Goal: Share content: Share content

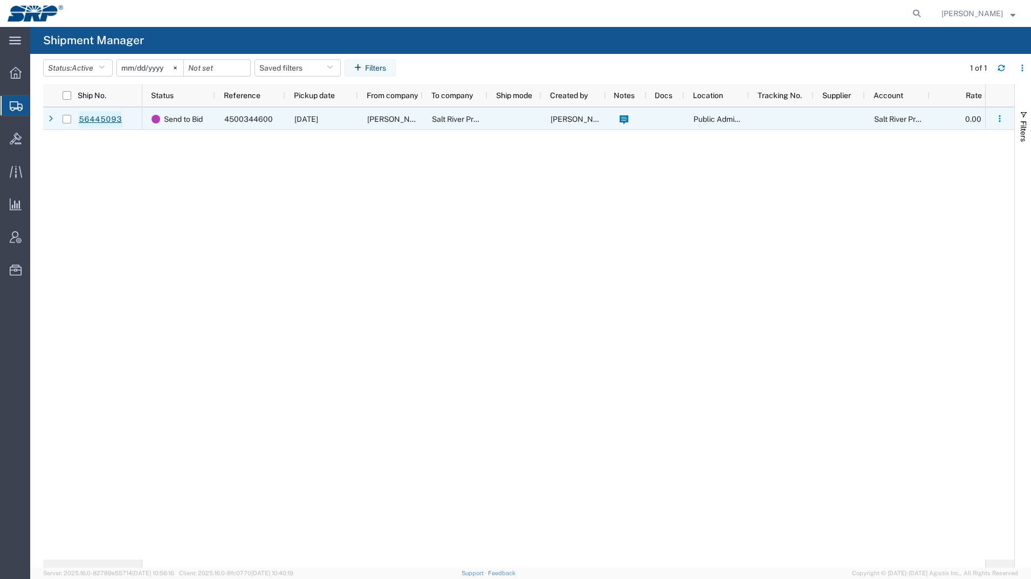
click at [87, 116] on link "56445093" at bounding box center [100, 119] width 44 height 17
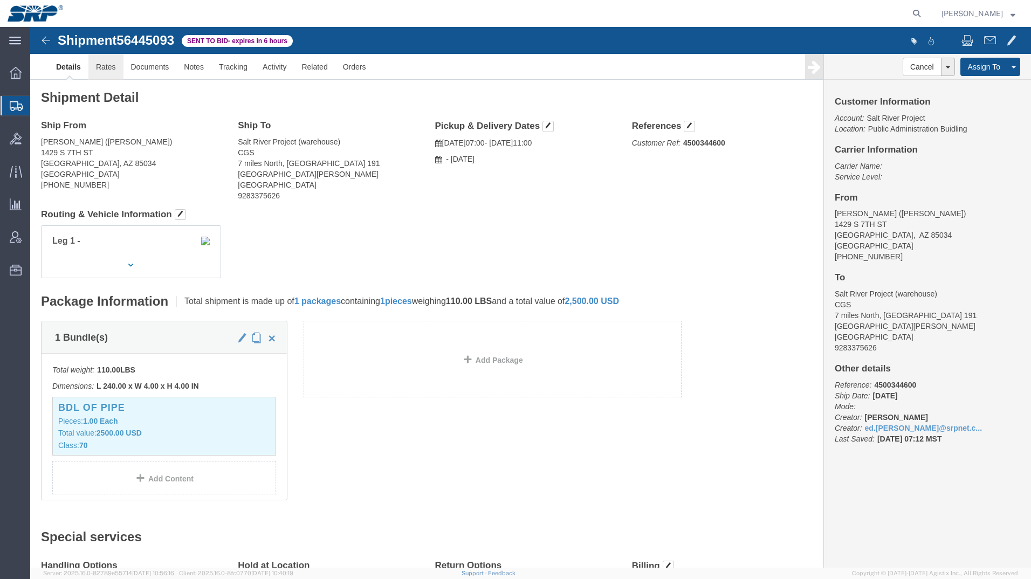
click link "Rates"
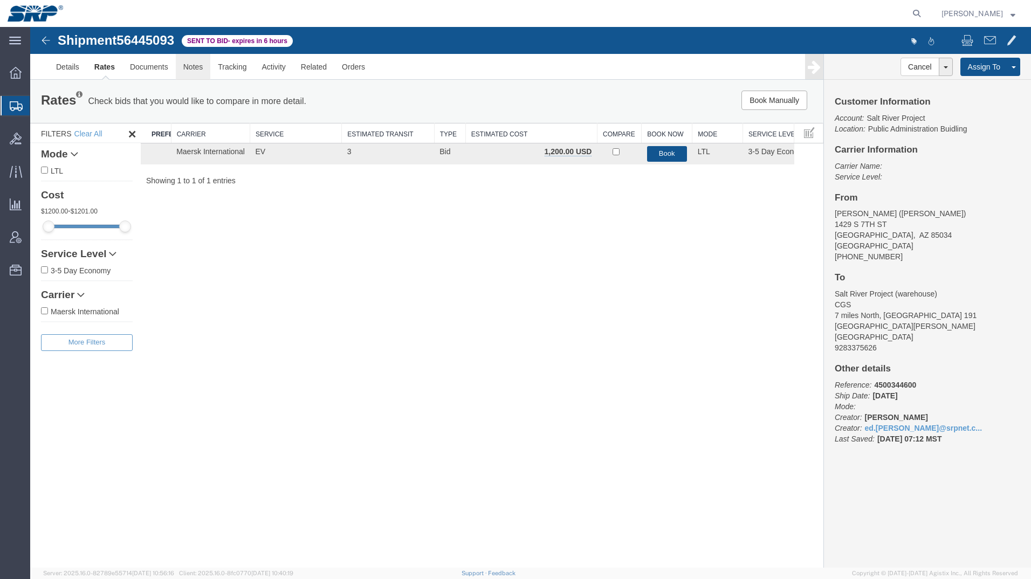
click at [199, 66] on link "Notes" at bounding box center [193, 67] width 35 height 26
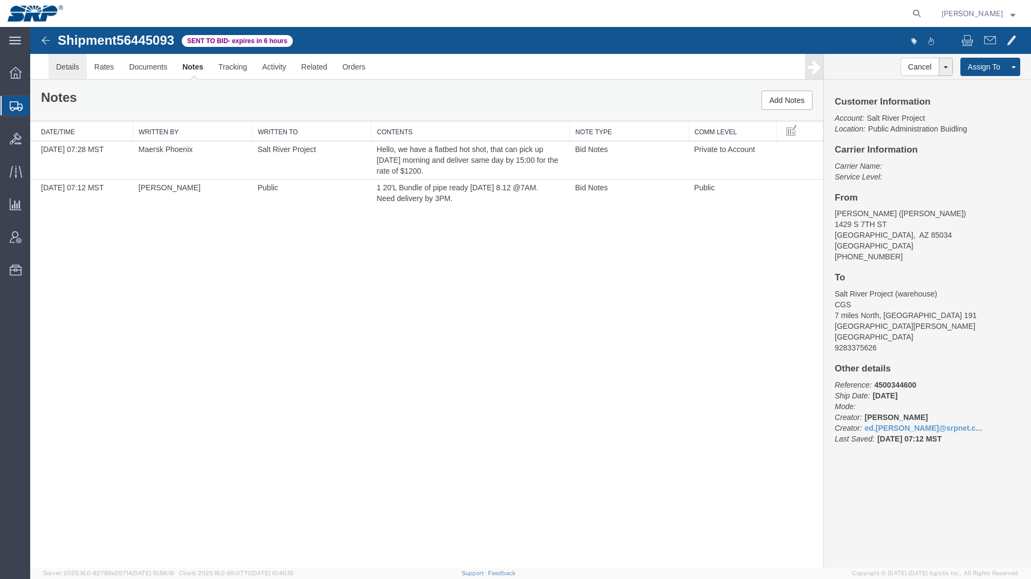
click at [73, 66] on link "Details" at bounding box center [68, 67] width 38 height 26
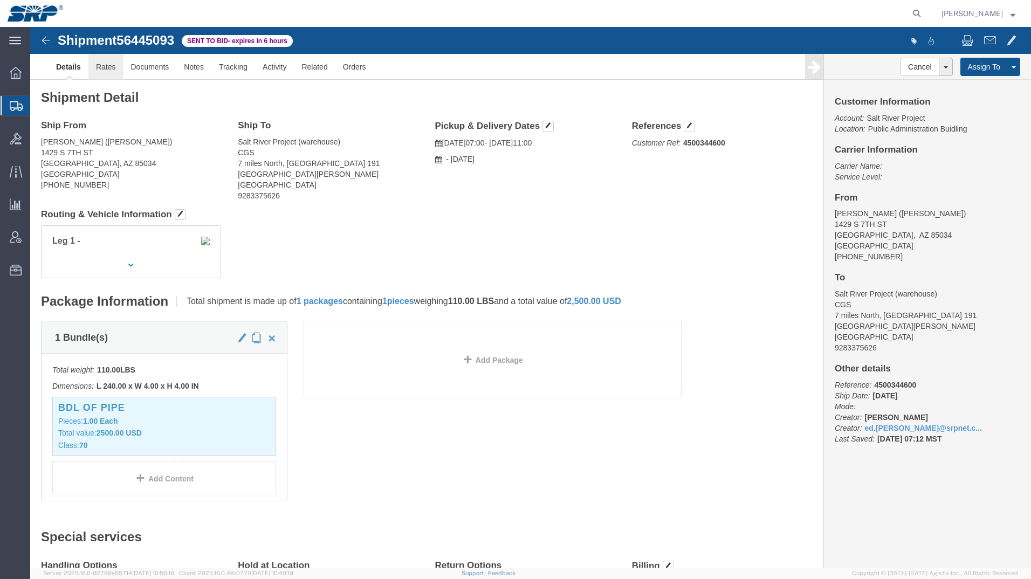
click link "Rates"
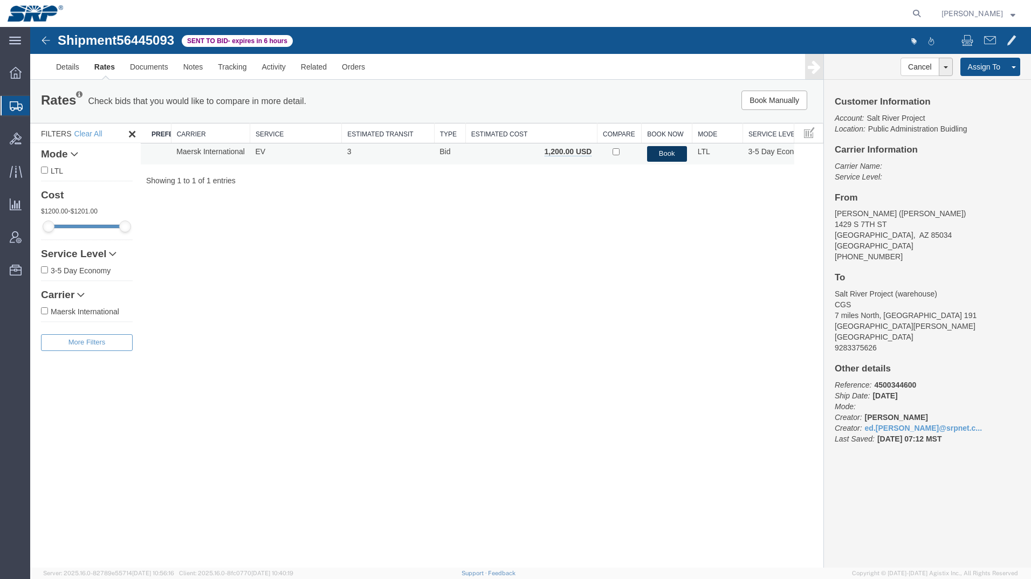
click at [660, 156] on button "Book" at bounding box center [667, 154] width 40 height 16
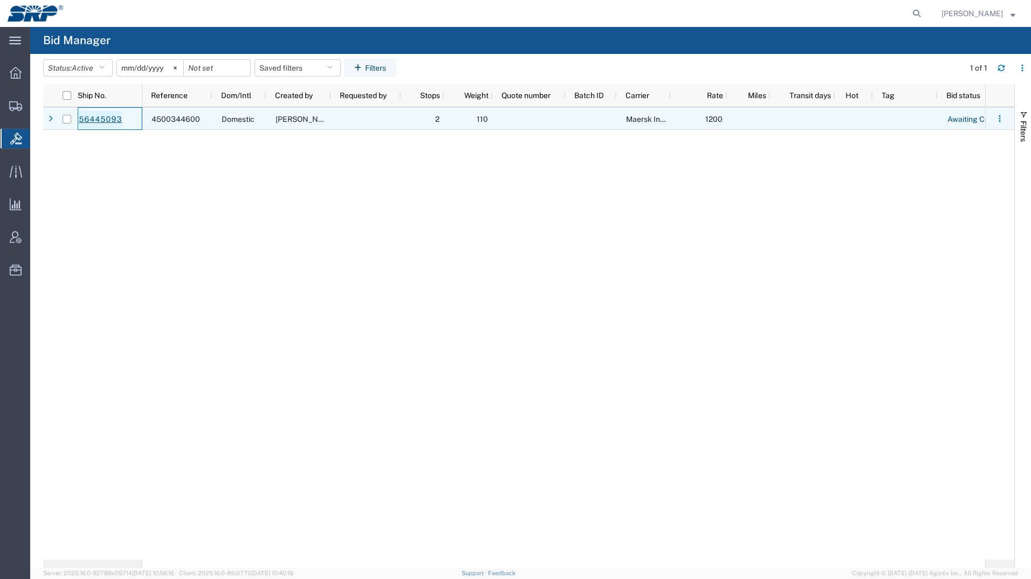
click at [89, 121] on link "56445093" at bounding box center [100, 119] width 44 height 17
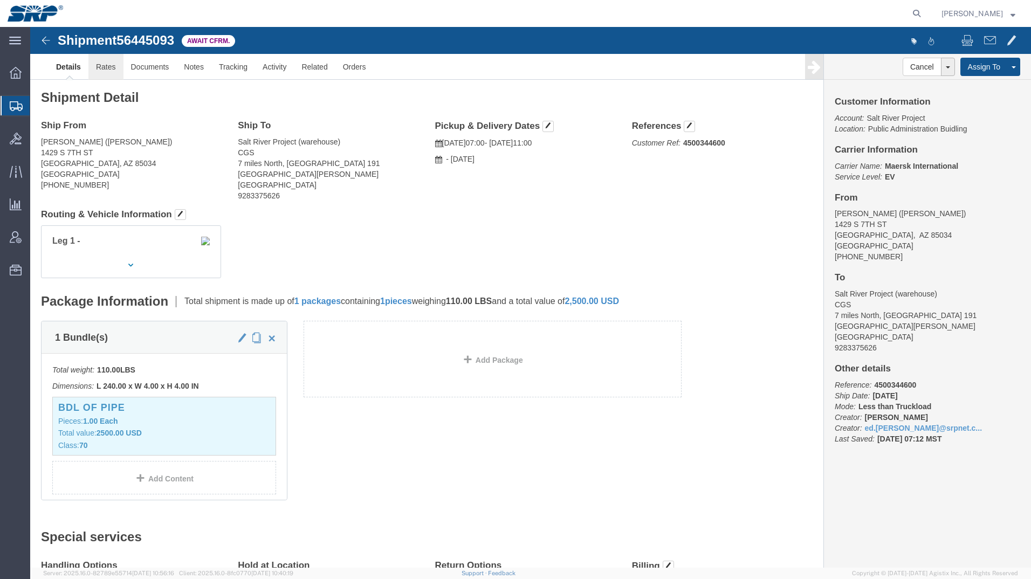
click link "Rates"
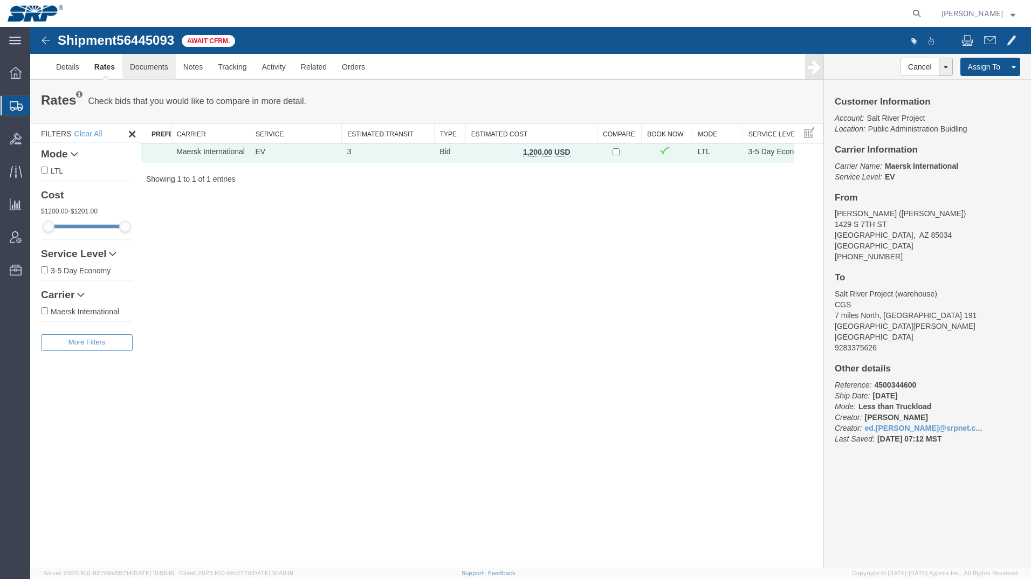
click at [151, 71] on link "Documents" at bounding box center [148, 67] width 53 height 26
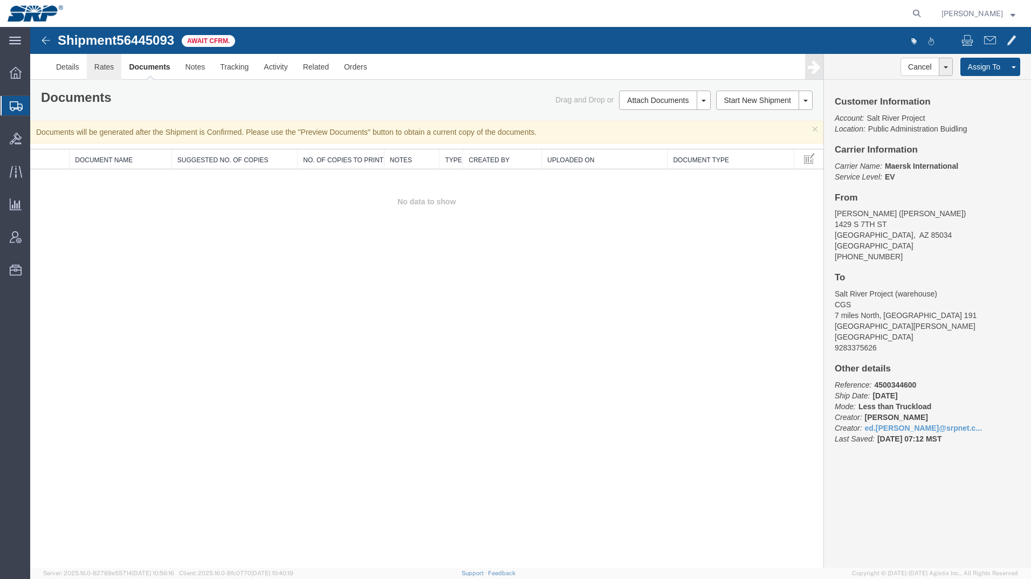
click at [105, 67] on link "Rates" at bounding box center [104, 67] width 35 height 26
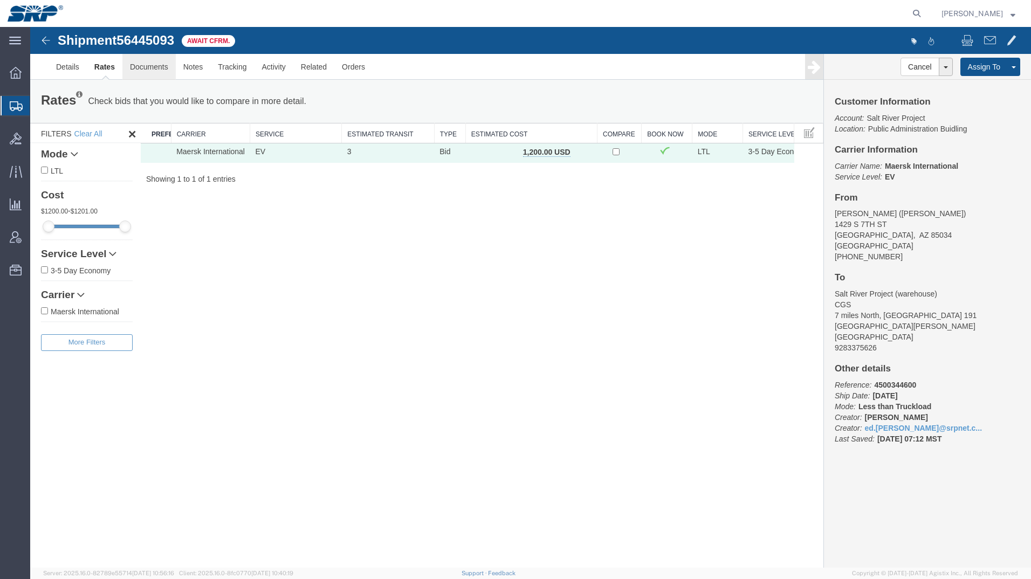
click at [137, 61] on link "Documents" at bounding box center [148, 67] width 53 height 26
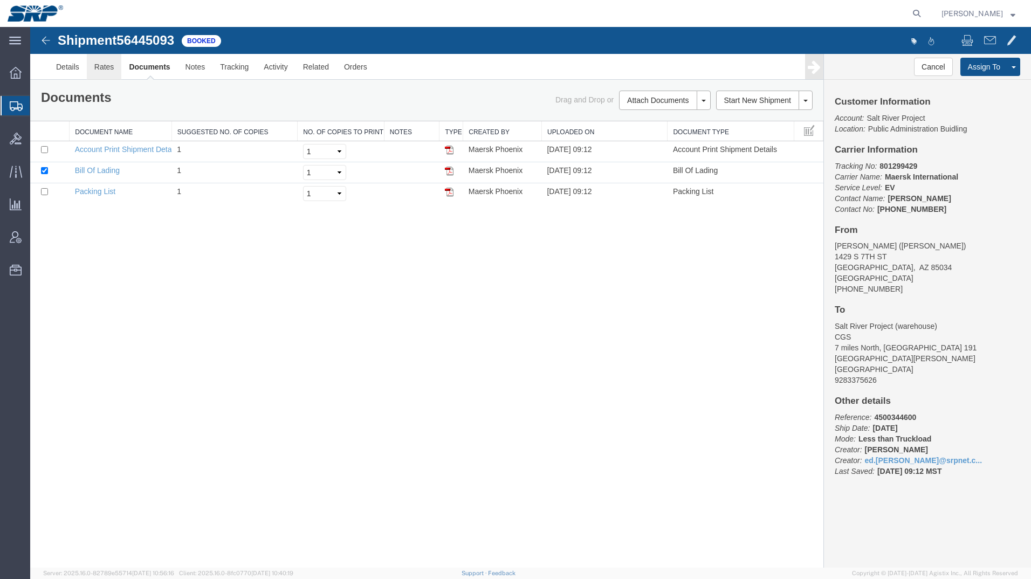
click at [100, 70] on link "Rates" at bounding box center [104, 67] width 35 height 26
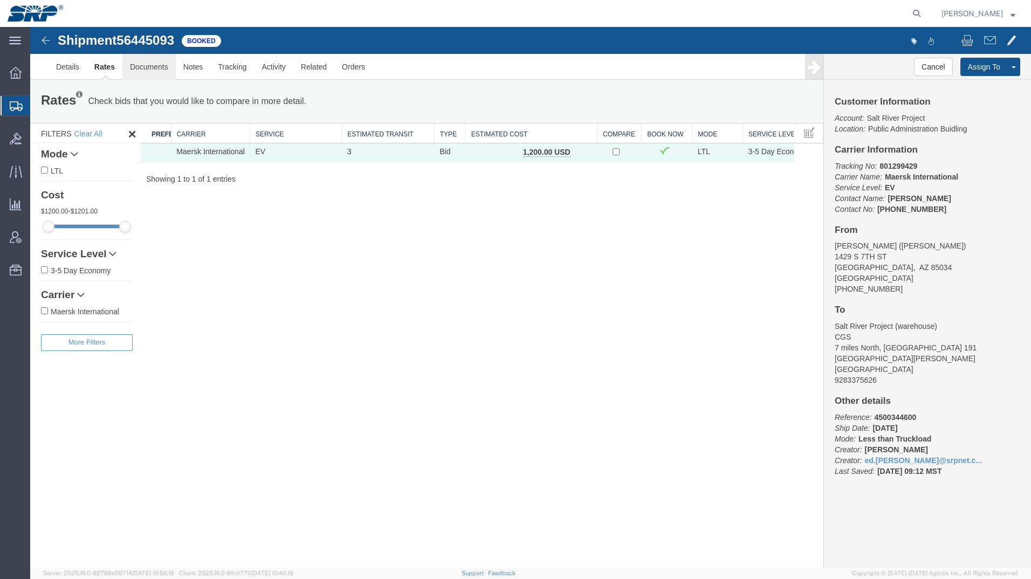
click at [157, 73] on link "Documents" at bounding box center [148, 67] width 53 height 26
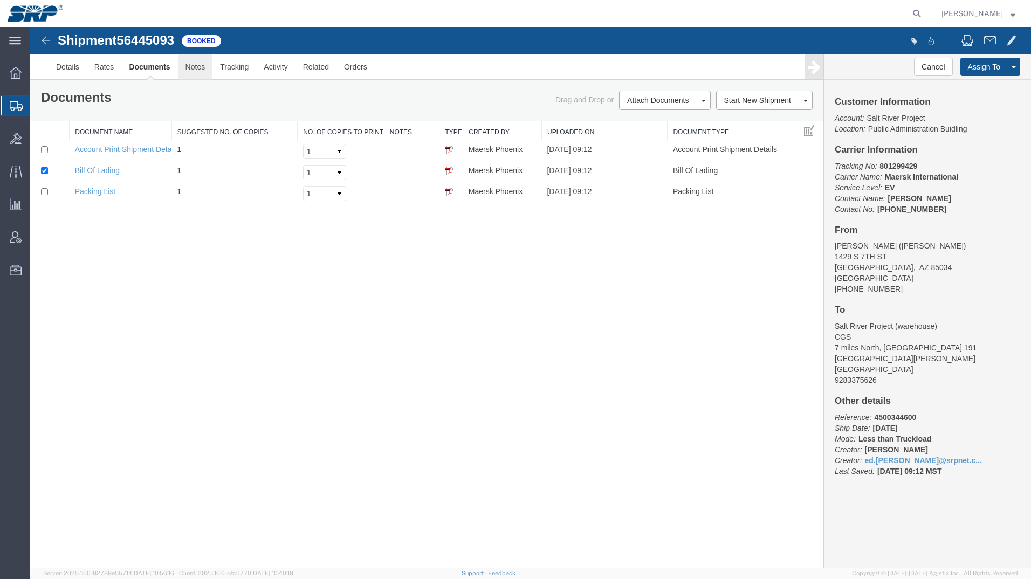
click at [204, 67] on link "Notes" at bounding box center [195, 67] width 35 height 26
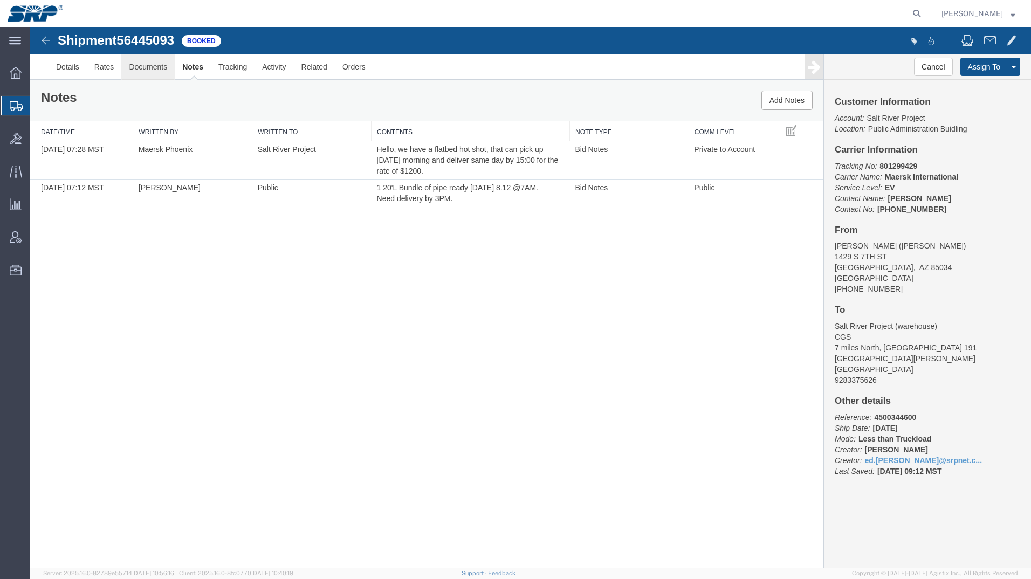
click at [154, 67] on link "Documents" at bounding box center [147, 67] width 53 height 26
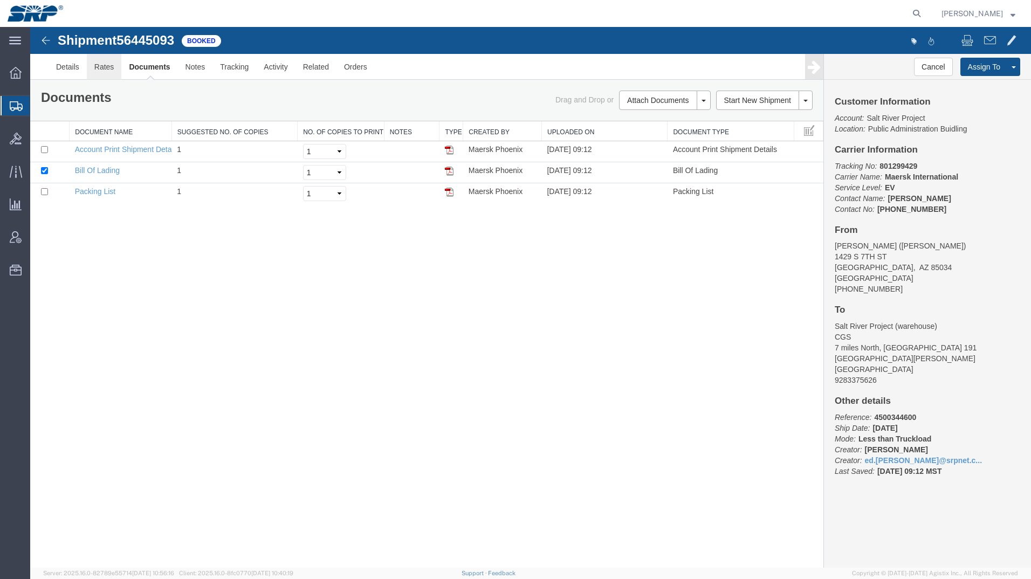
click at [105, 64] on link "Rates" at bounding box center [104, 67] width 35 height 26
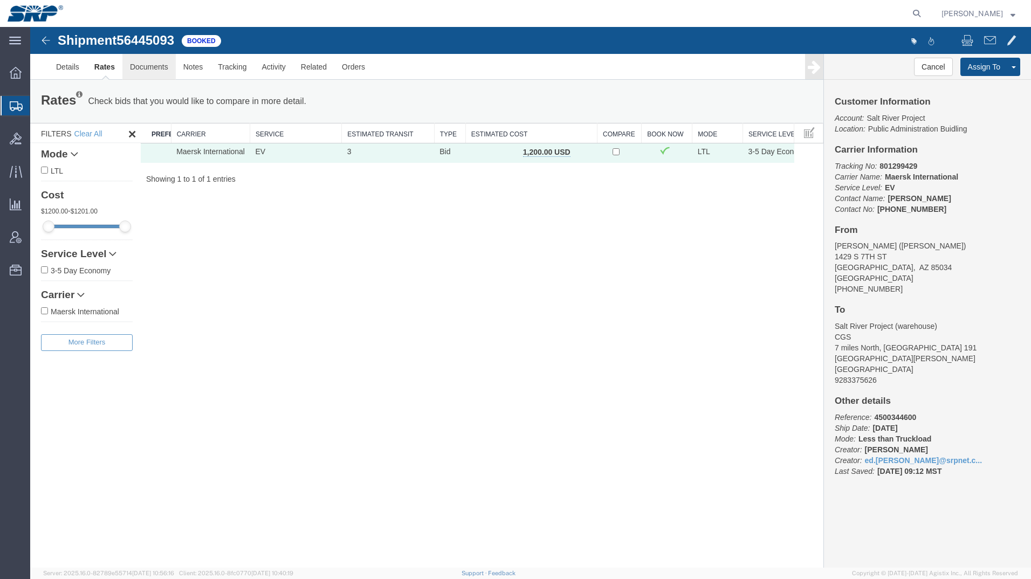
click at [136, 63] on link "Documents" at bounding box center [148, 67] width 53 height 26
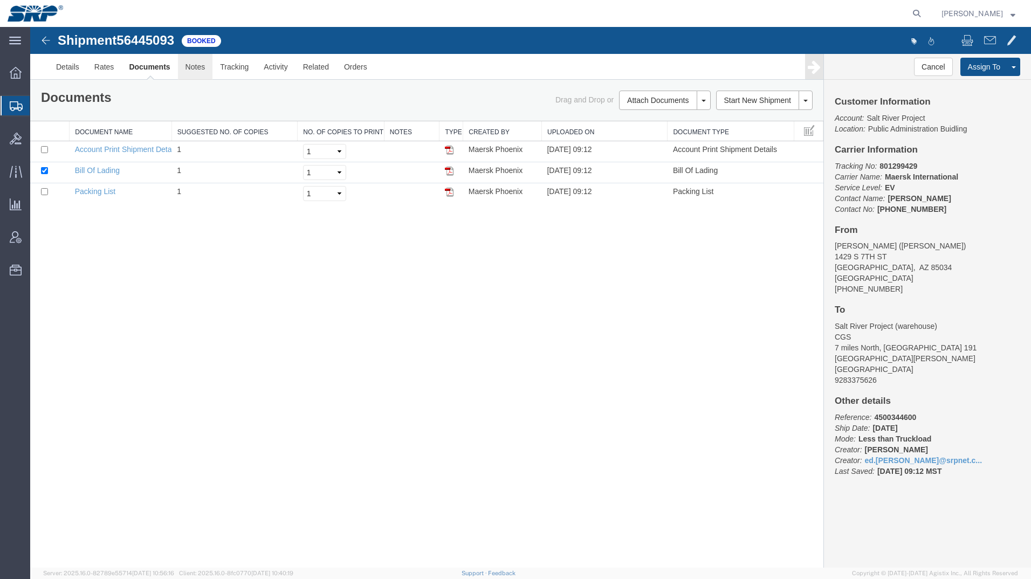
click at [194, 71] on link "Notes" at bounding box center [195, 67] width 35 height 26
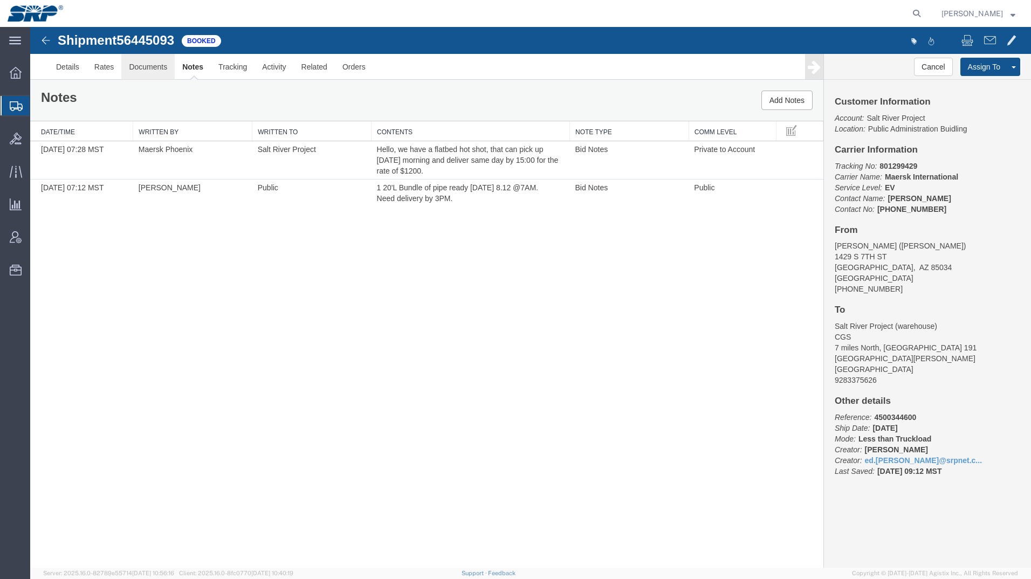
click at [155, 63] on link "Documents" at bounding box center [147, 67] width 53 height 26
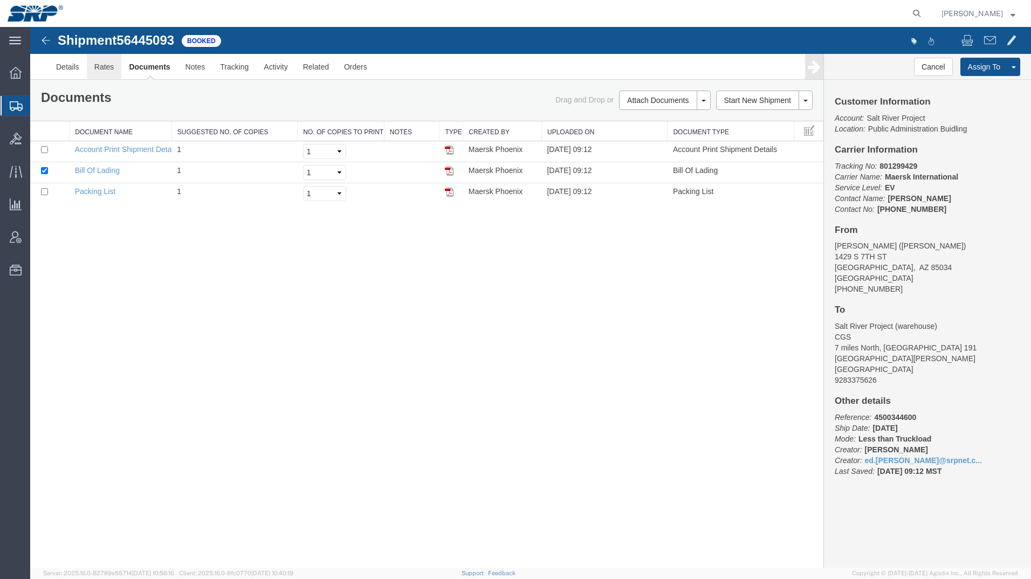
click at [107, 68] on link "Rates" at bounding box center [104, 67] width 35 height 26
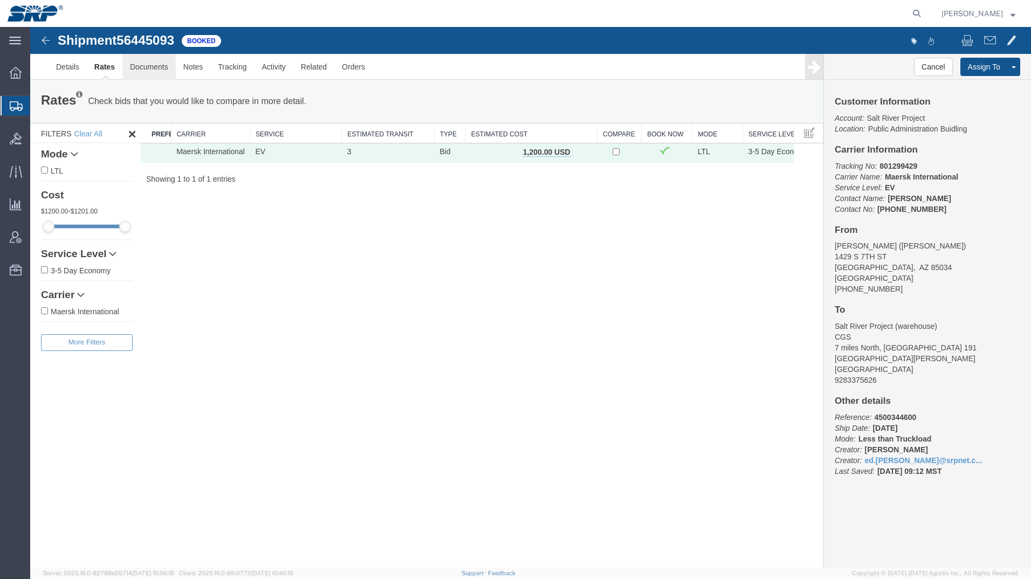
click at [147, 68] on link "Documents" at bounding box center [148, 67] width 53 height 26
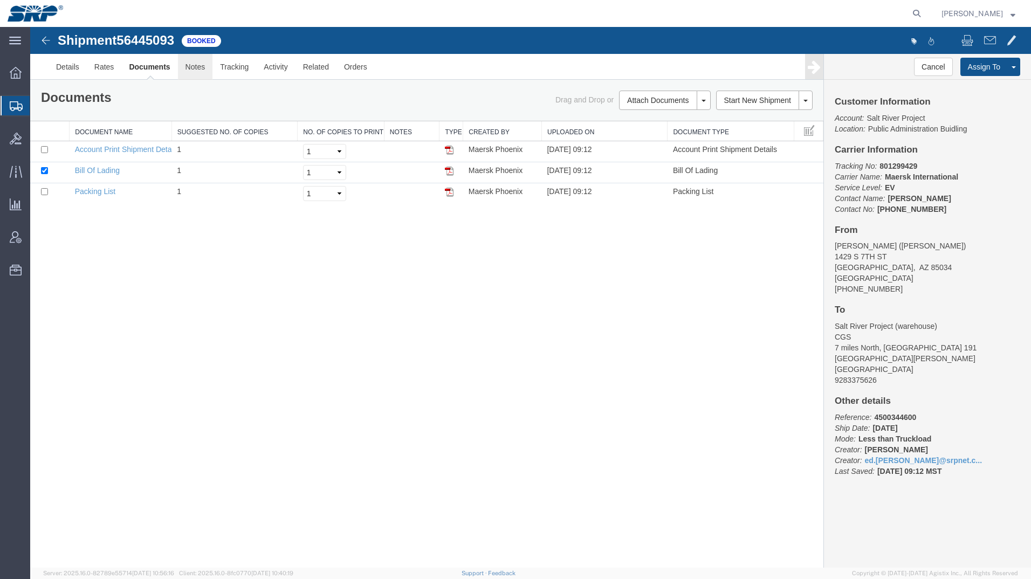
click at [206, 70] on link "Notes" at bounding box center [195, 67] width 35 height 26
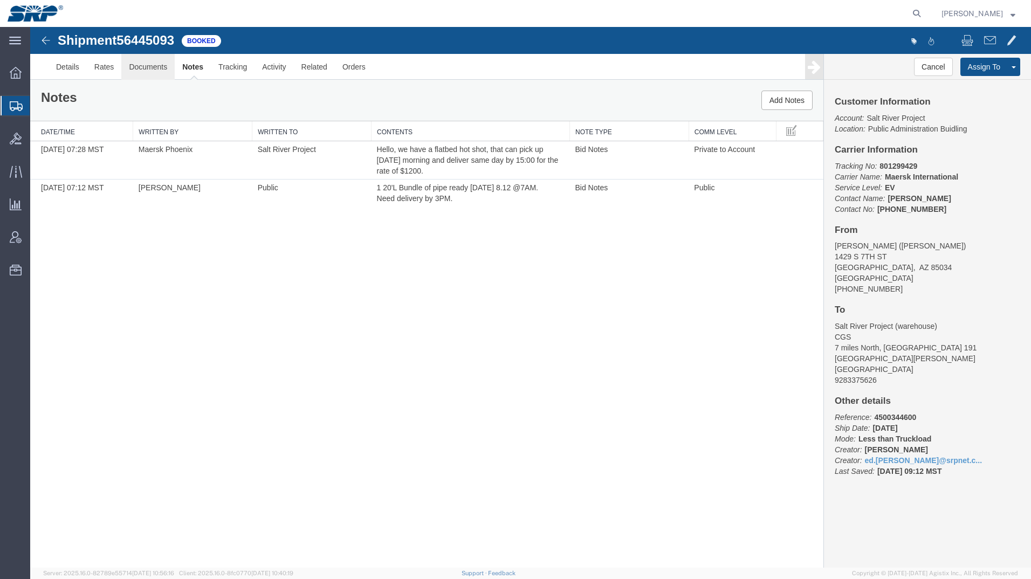
click at [158, 68] on link "Documents" at bounding box center [147, 67] width 53 height 26
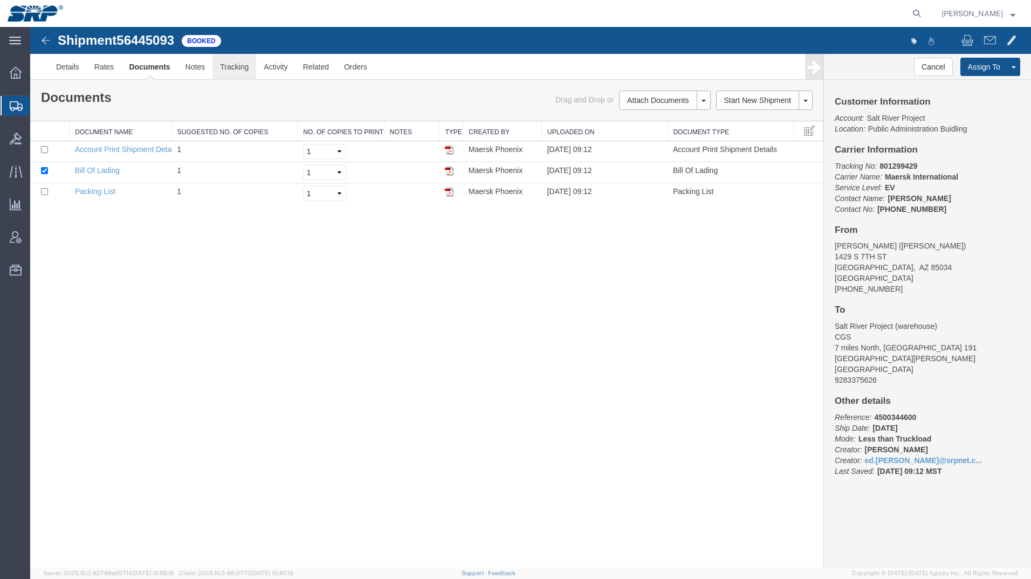
click at [241, 67] on link "Tracking" at bounding box center [234, 67] width 44 height 26
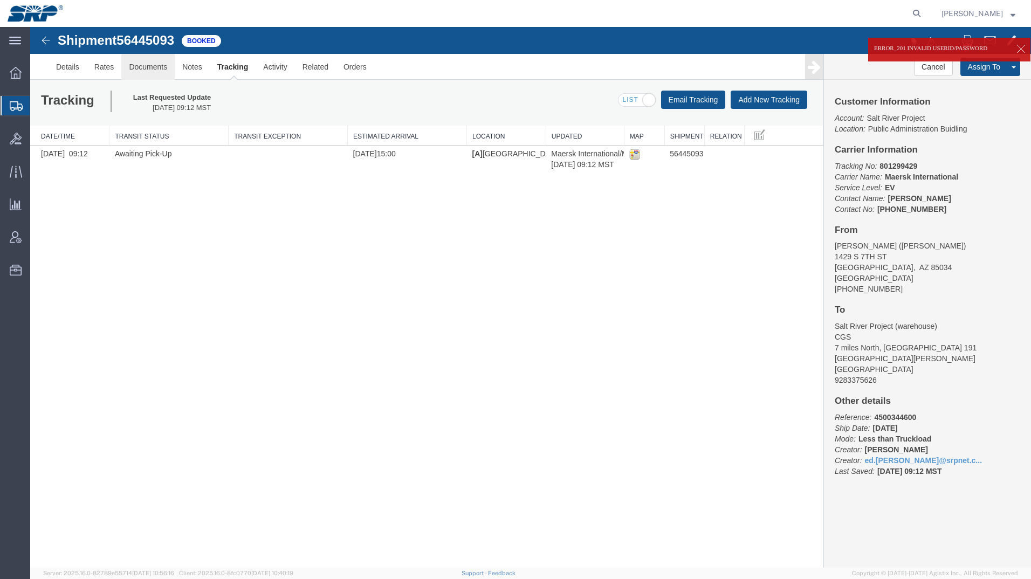
click at [150, 67] on link "Documents" at bounding box center [147, 67] width 53 height 26
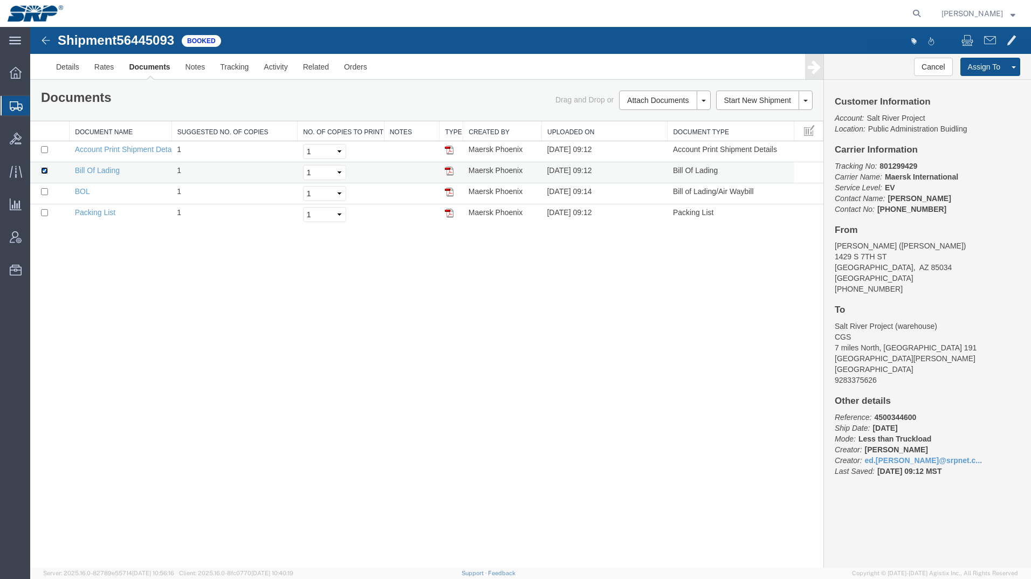
click at [42, 170] on input "checkbox" at bounding box center [44, 170] width 7 height 7
checkbox input "false"
click at [43, 192] on input "checkbox" at bounding box center [44, 191] width 7 height 7
checkbox input "true"
click at [78, 190] on link "BOL" at bounding box center [82, 191] width 15 height 9
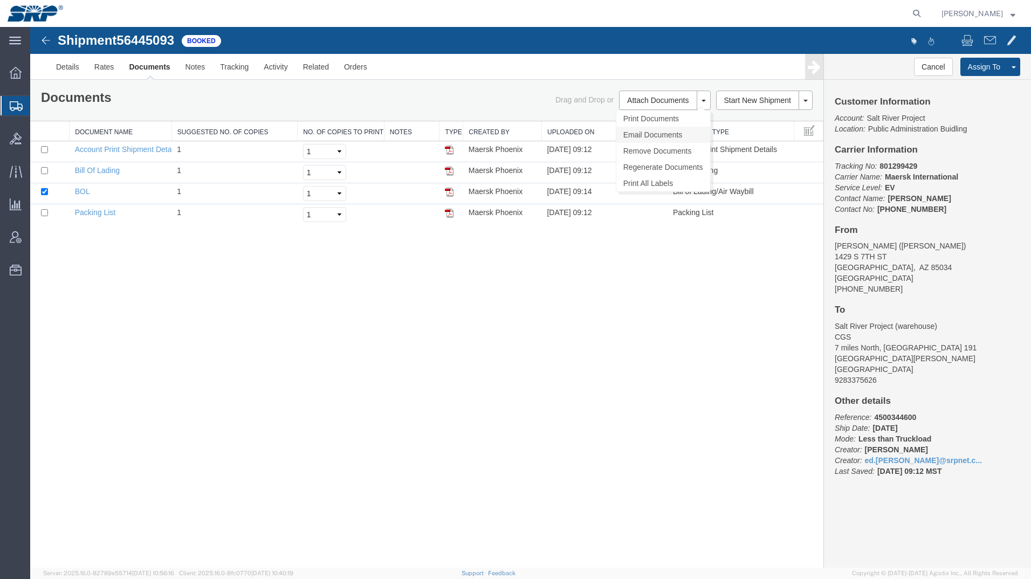
click at [636, 136] on link "Email Documents" at bounding box center [663, 135] width 94 height 16
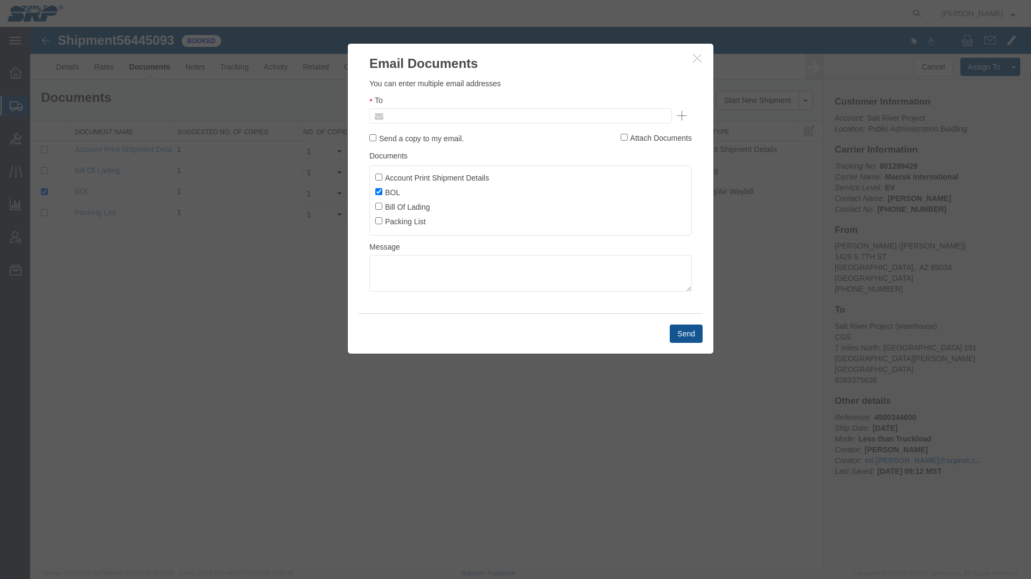
click at [415, 115] on input "text" at bounding box center [447, 116] width 126 height 14
type input "ed.[PERSON_NAME]"
click at [680, 336] on button "Send" at bounding box center [685, 333] width 33 height 18
